Goal: Information Seeking & Learning: Learn about a topic

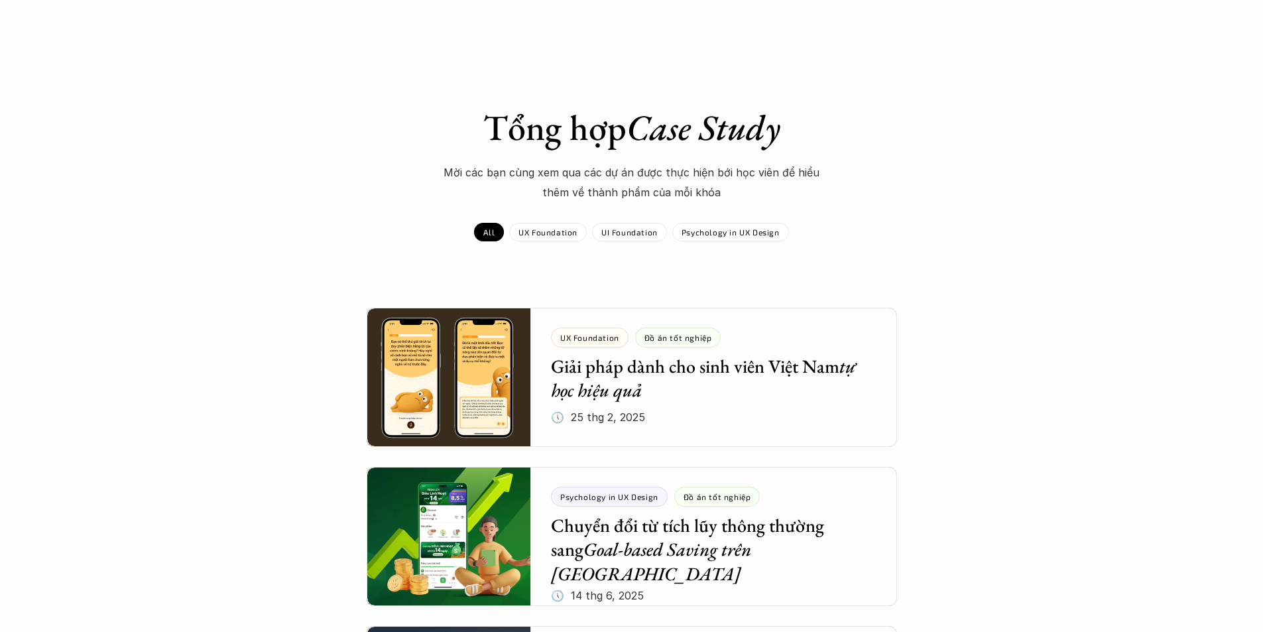
scroll to position [1127, 0]
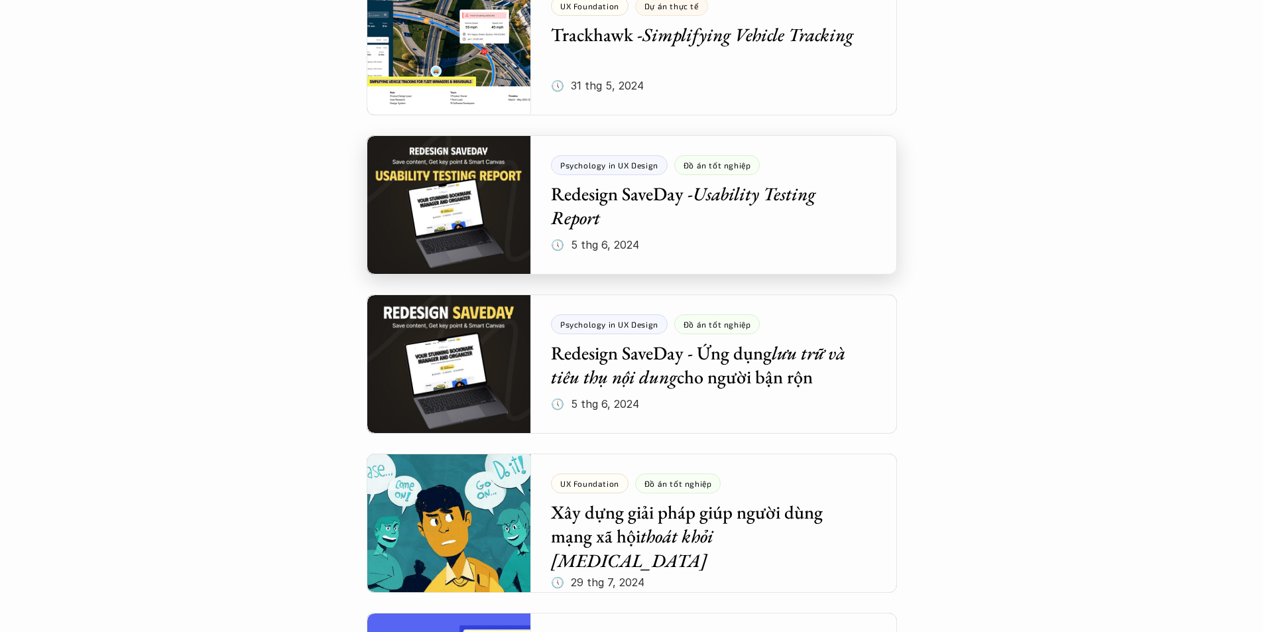
click at [689, 218] on div at bounding box center [632, 204] width 531 height 139
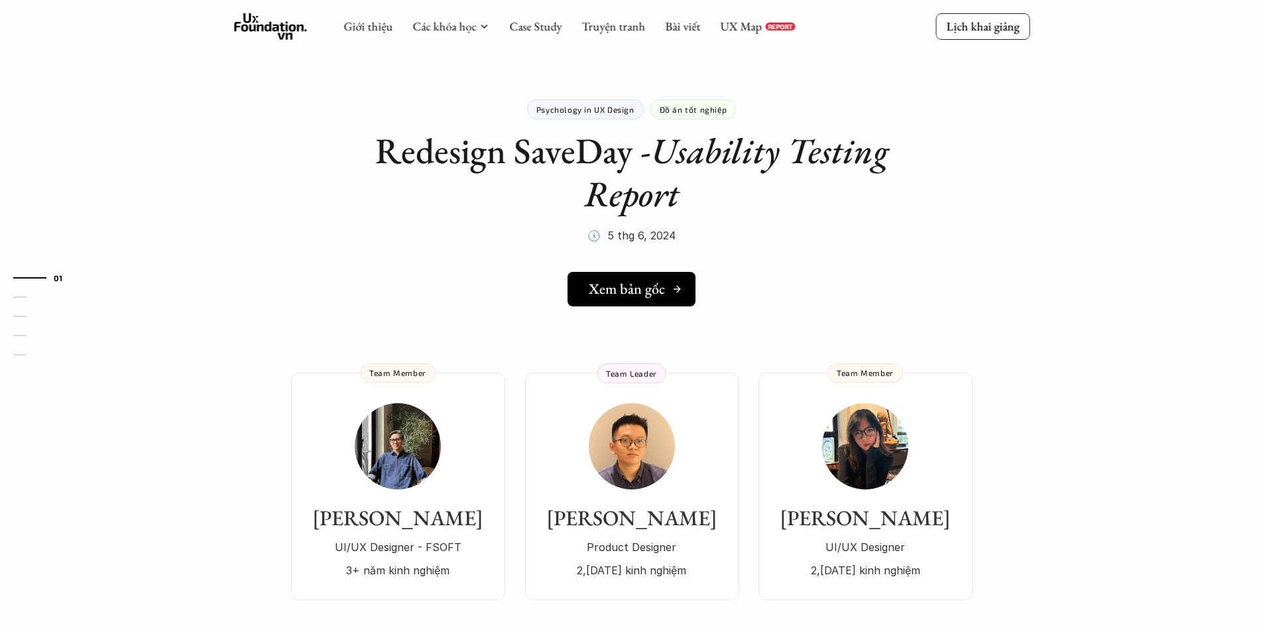
click at [660, 295] on h5 "Xem bản gốc" at bounding box center [627, 289] width 76 height 17
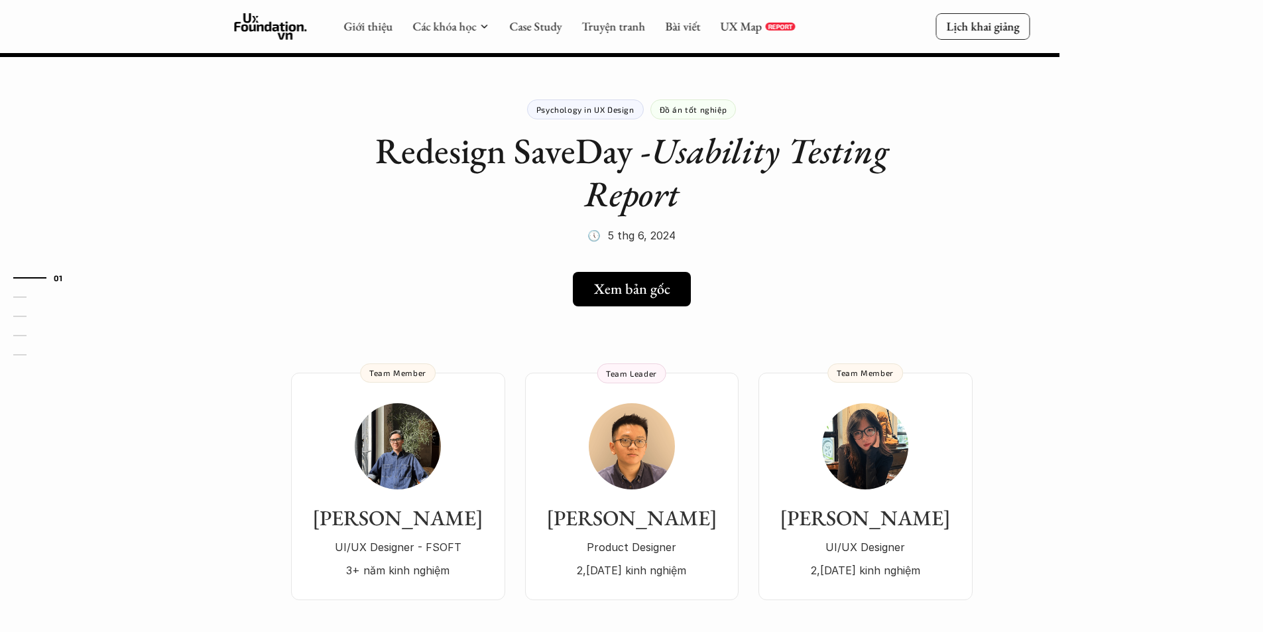
scroll to position [1127, 0]
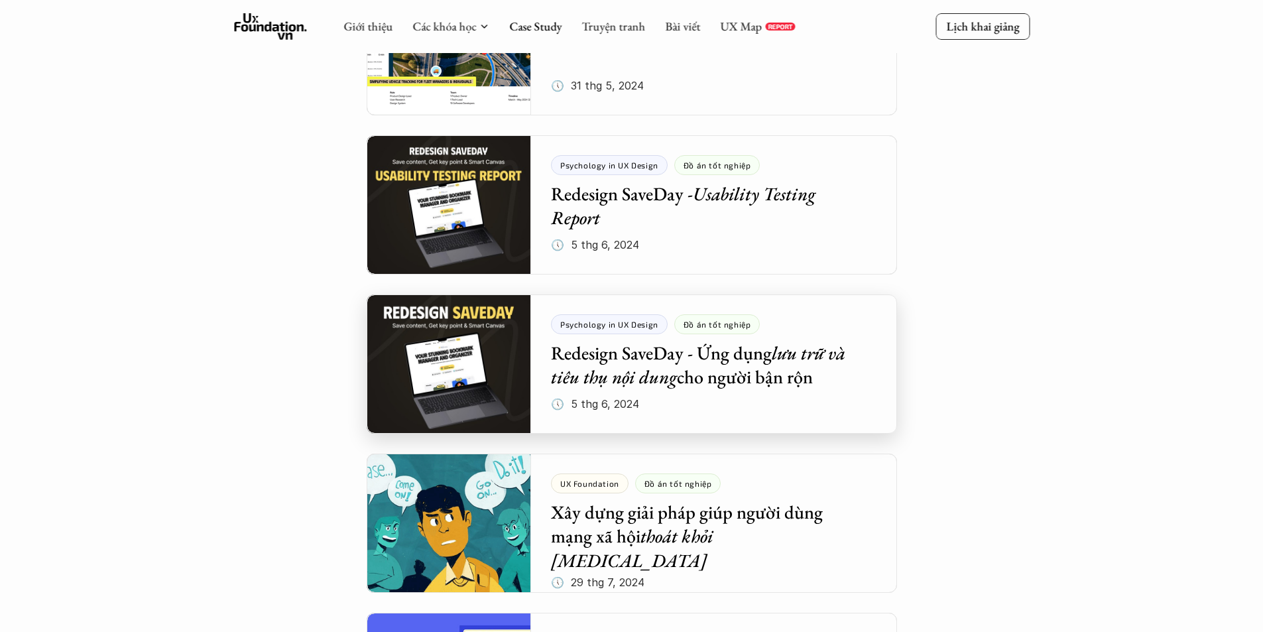
click at [722, 345] on div at bounding box center [632, 363] width 531 height 139
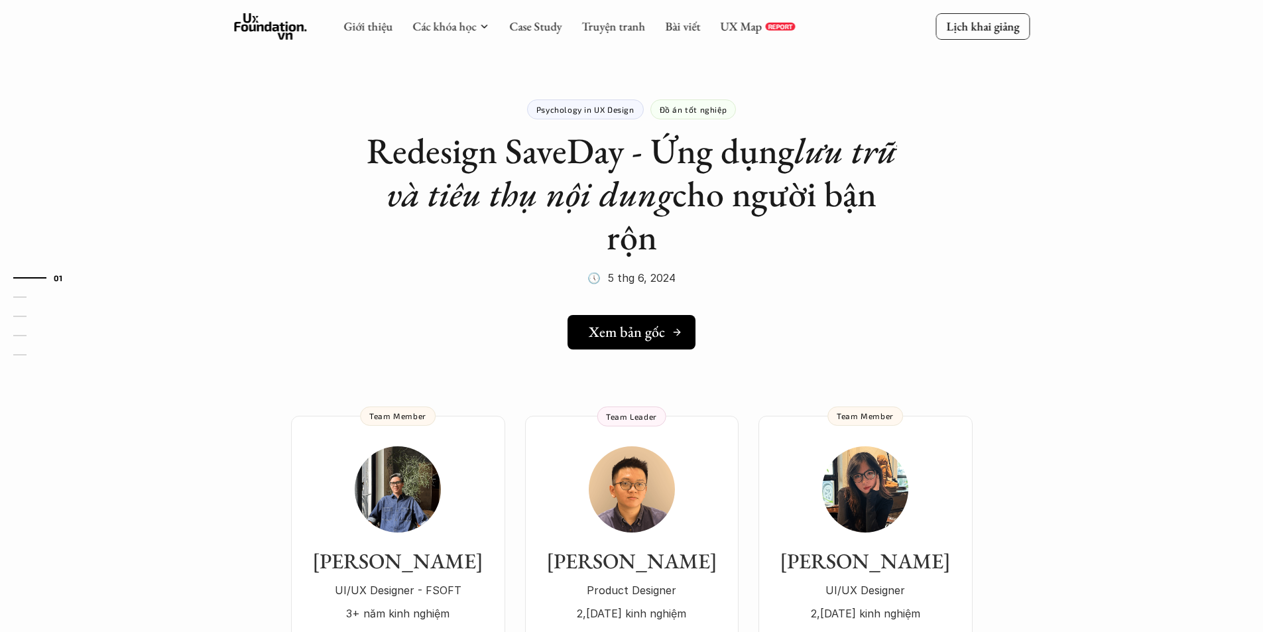
click at [641, 332] on h5 "Xem bản gốc" at bounding box center [627, 332] width 76 height 17
